Goal: Task Accomplishment & Management: Manage account settings

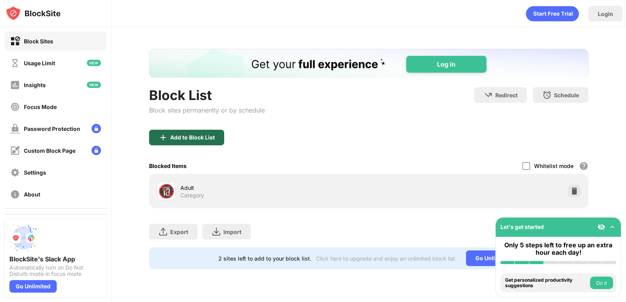
click at [182, 138] on div "Add to Block List" at bounding box center [192, 138] width 45 height 6
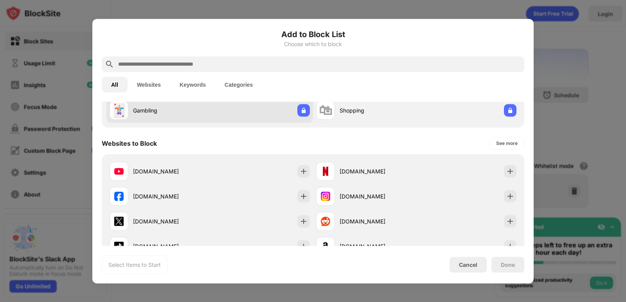
scroll to position [104, 0]
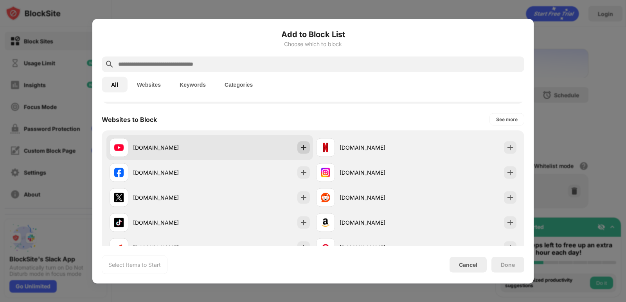
click at [300, 147] on img at bounding box center [304, 148] width 8 height 8
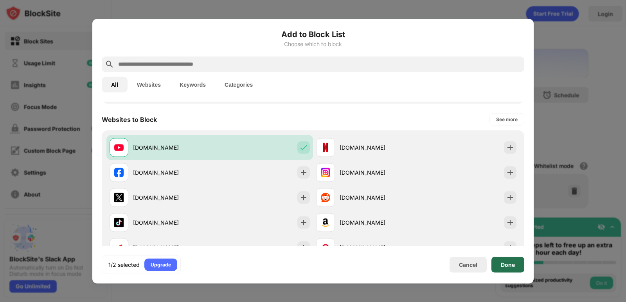
click at [509, 264] on div "Done" at bounding box center [508, 265] width 14 height 6
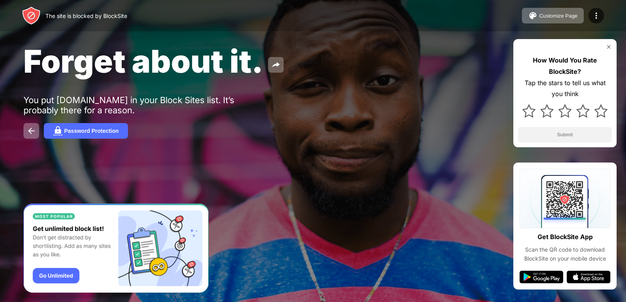
click at [609, 46] on img at bounding box center [608, 47] width 6 height 6
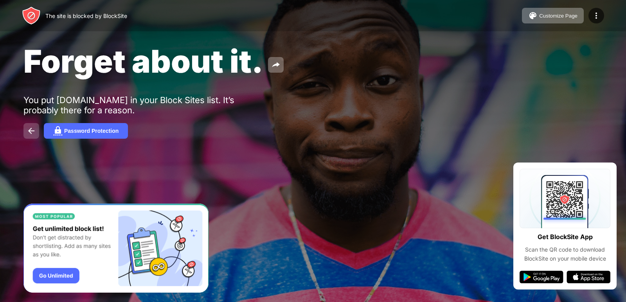
click at [30, 126] on button at bounding box center [31, 131] width 16 height 16
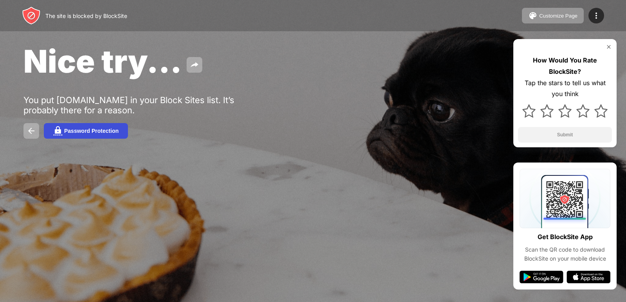
click at [108, 132] on div "Password Protection" at bounding box center [91, 131] width 54 height 6
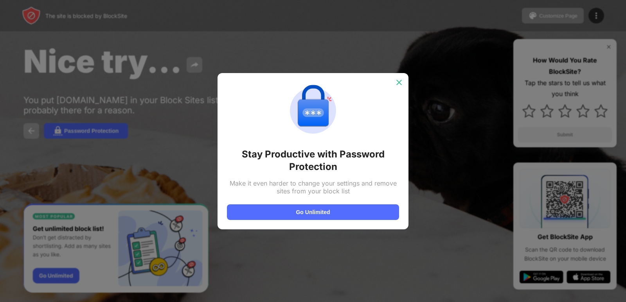
click at [400, 80] on img at bounding box center [399, 83] width 8 height 8
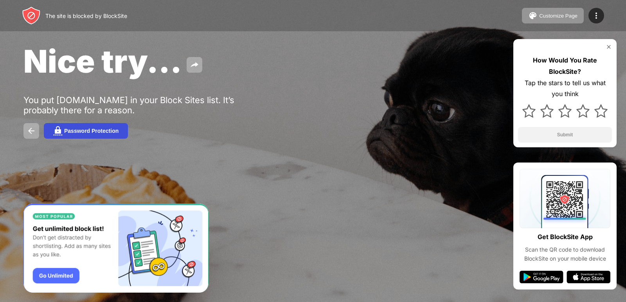
click at [104, 131] on div "Password Protection" at bounding box center [91, 131] width 54 height 6
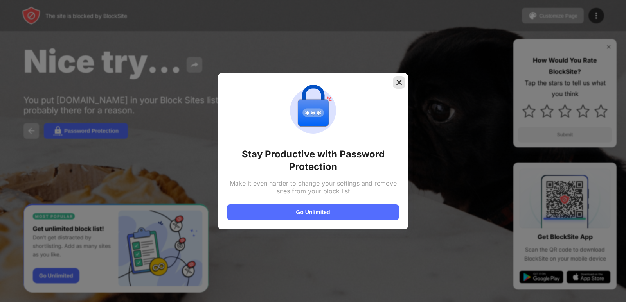
click at [401, 82] on img at bounding box center [399, 83] width 8 height 8
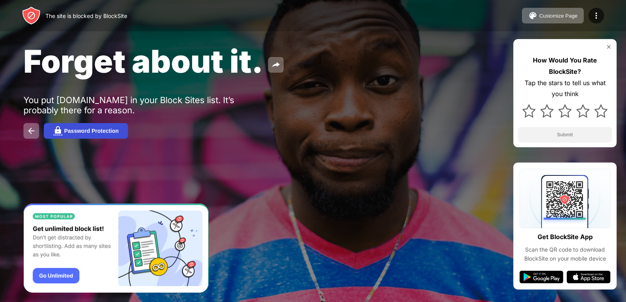
click at [98, 128] on div "Password Protection" at bounding box center [91, 131] width 54 height 6
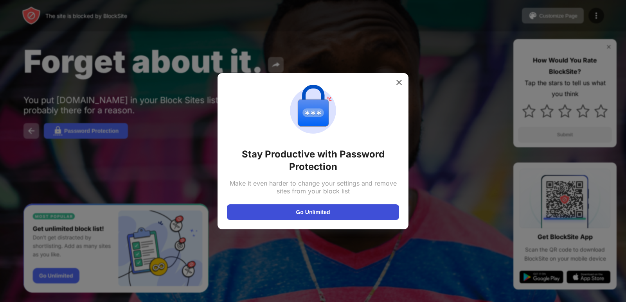
click at [292, 215] on button "Go Unlimited" at bounding box center [313, 213] width 172 height 16
